Goal: Find specific page/section: Find specific page/section

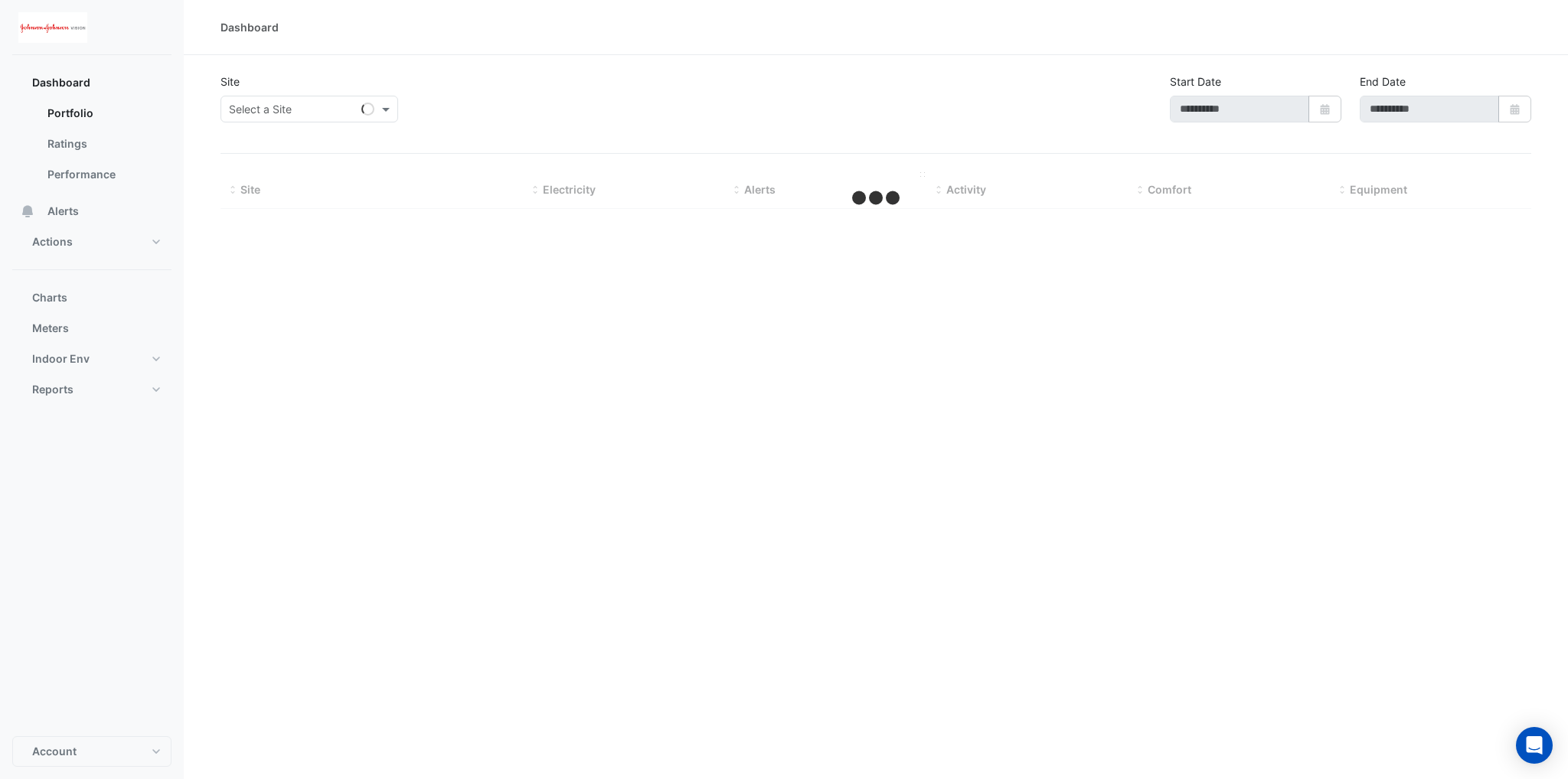
type input "**********"
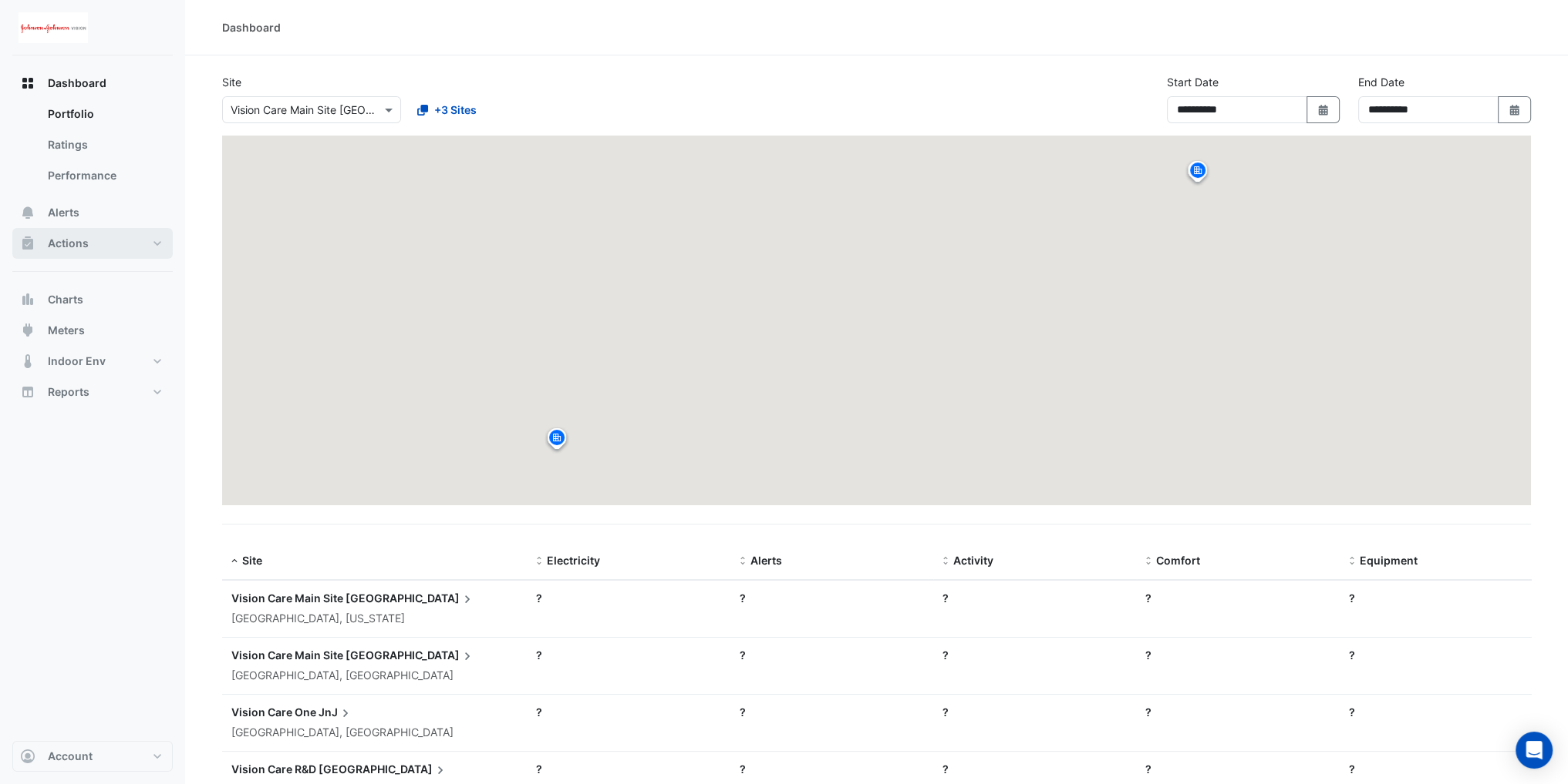
click at [86, 239] on span "Actions" at bounding box center [67, 243] width 41 height 16
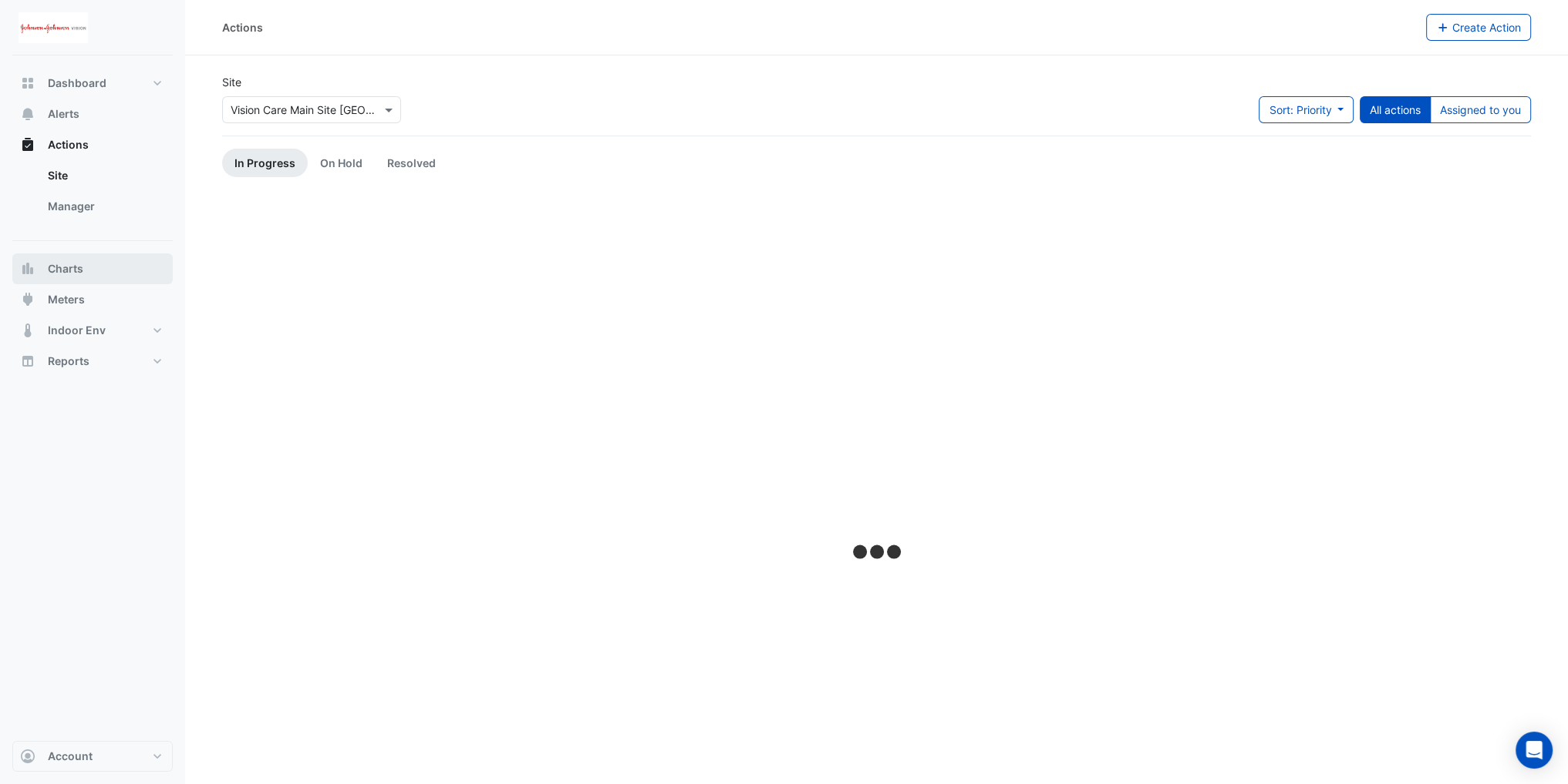
click at [71, 273] on span "Charts" at bounding box center [65, 269] width 36 height 16
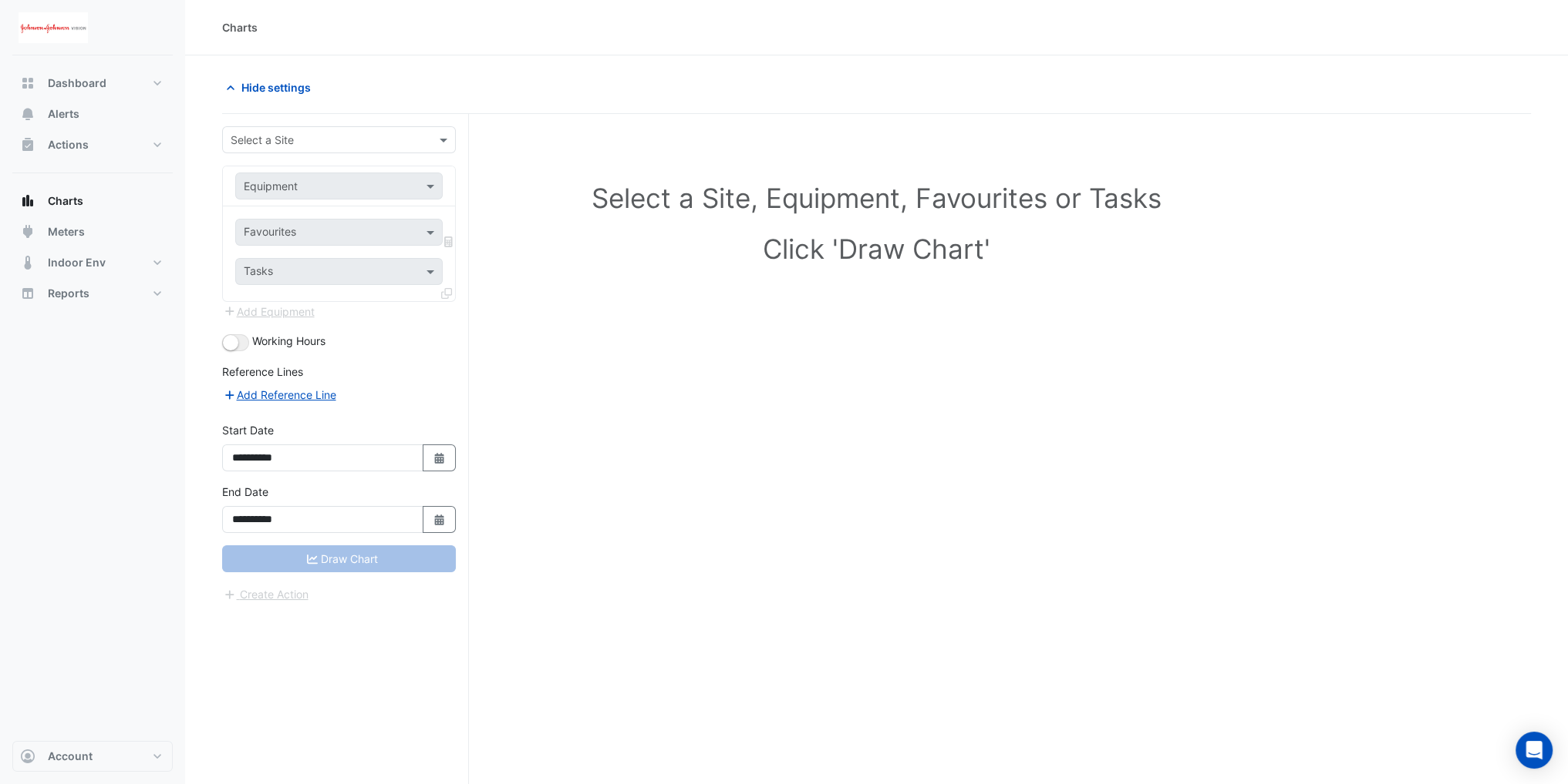
click at [323, 141] on input "text" at bounding box center [323, 140] width 186 height 16
